Goal: Find specific fact: Find specific page/section

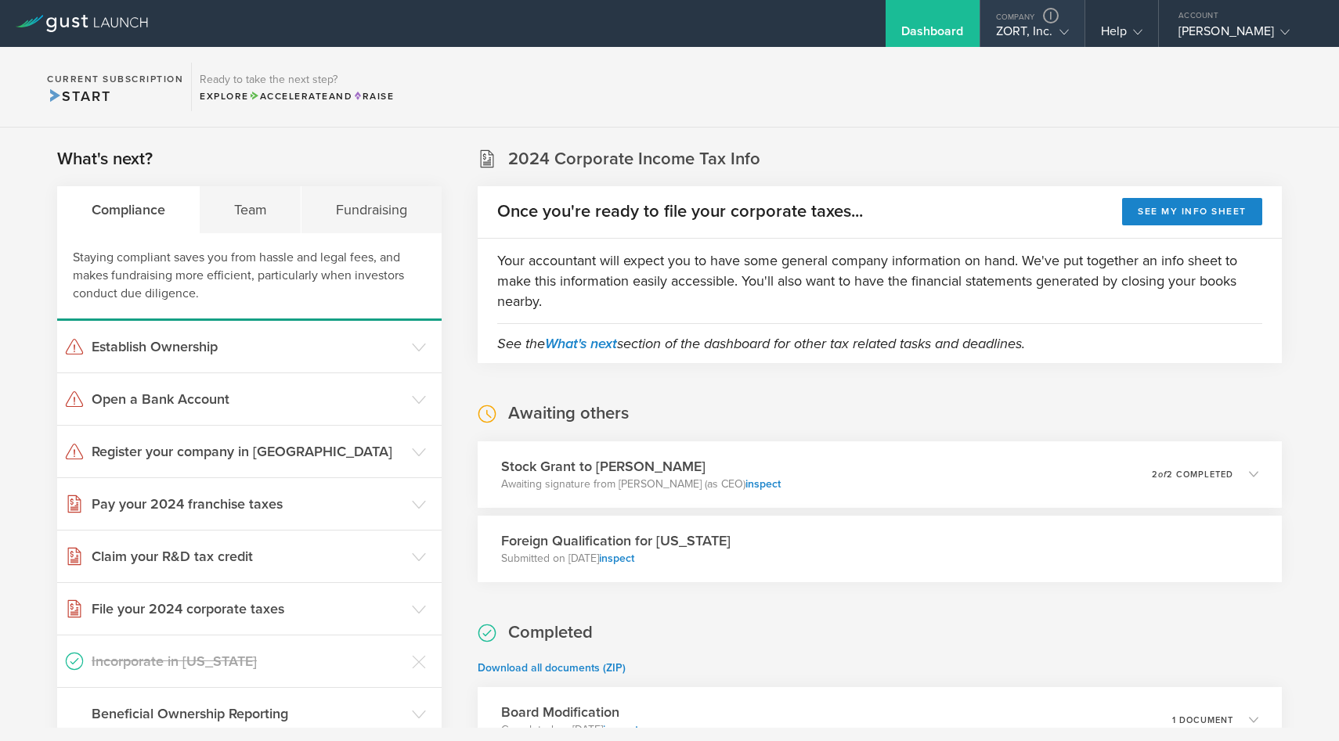
click at [1040, 42] on div "ZORT, Inc." at bounding box center [1032, 34] width 73 height 23
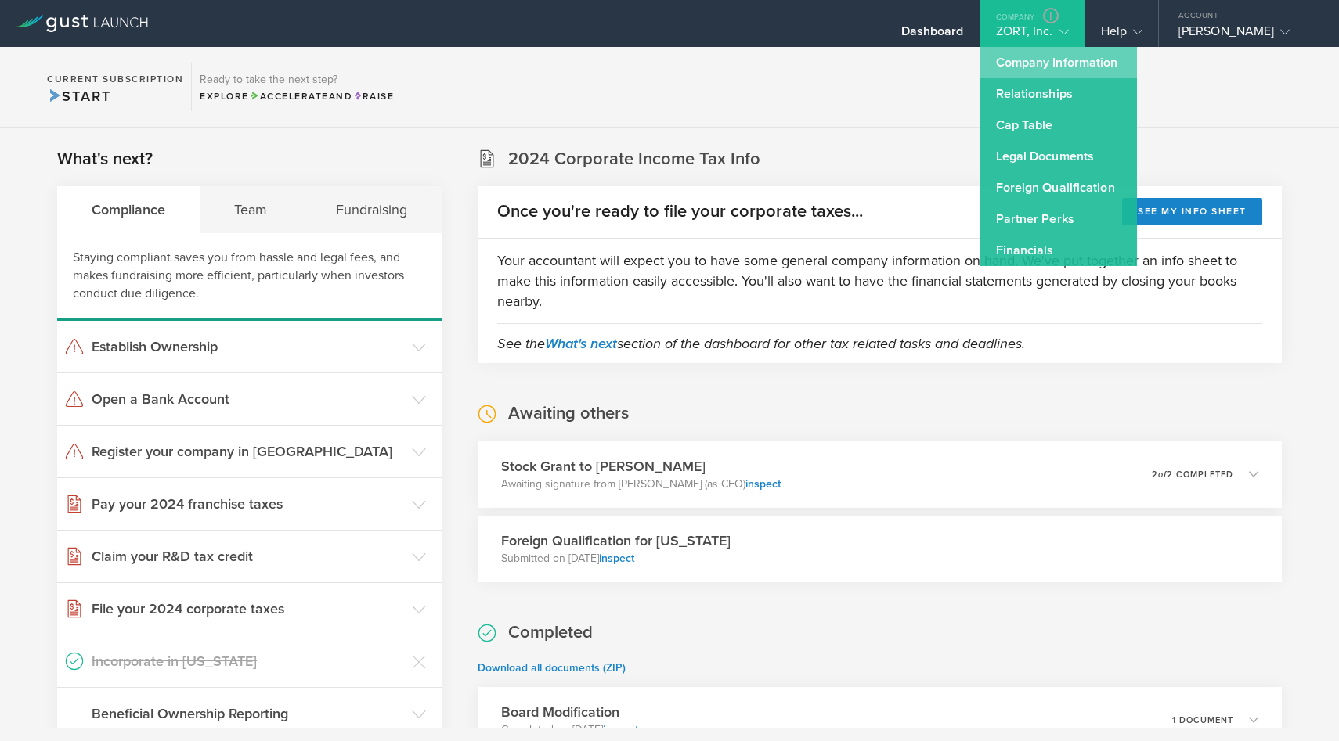
click at [1026, 63] on link "Company Information" at bounding box center [1058, 62] width 157 height 31
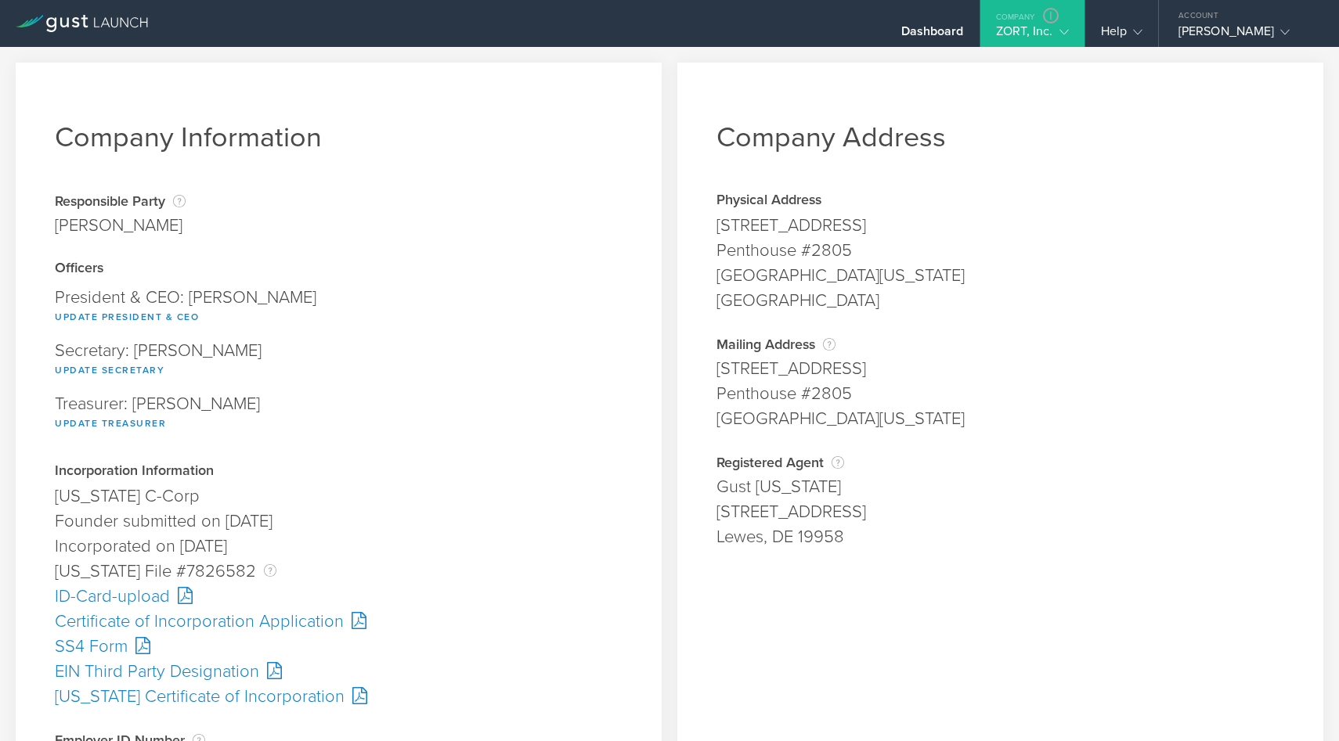
click at [694, 364] on div "Company Address Physical Address [STREET_ADDRESS][US_STATE] Address is required…" at bounding box center [1000, 613] width 646 height 1100
click at [728, 364] on div "[STREET_ADDRESS]" at bounding box center [1000, 368] width 568 height 25
drag, startPoint x: 718, startPoint y: 367, endPoint x: 866, endPoint y: 393, distance: 150.2
click at [866, 393] on span "[STREET_ADDRESS][US_STATE]" at bounding box center [1000, 393] width 568 height 75
copy span "[STREET_ADDRESS]"
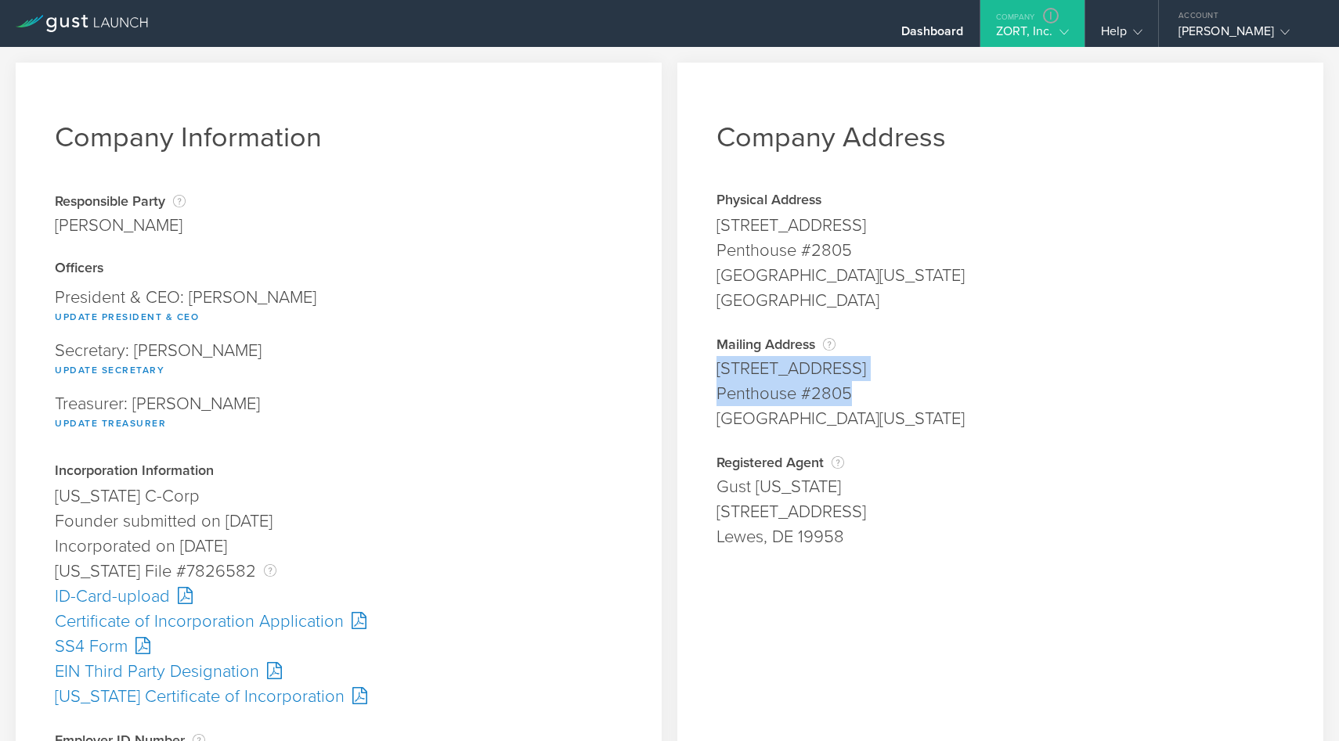
drag, startPoint x: 720, startPoint y: 414, endPoint x: 975, endPoint y: 431, distance: 255.8
click at [975, 431] on div "[GEOGRAPHIC_DATA][US_STATE]" at bounding box center [1000, 418] width 568 height 25
copy div "[GEOGRAPHIC_DATA][US_STATE]"
